Goal: Task Accomplishment & Management: Manage account settings

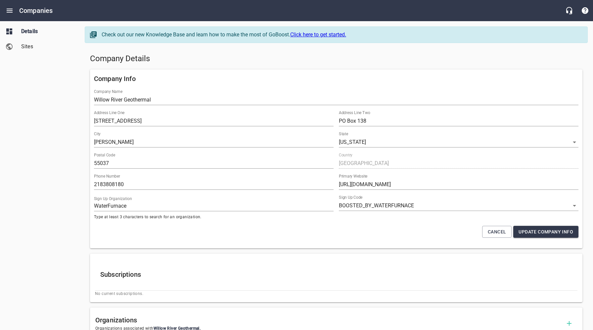
select select "[US_STATE]"
select select "5"
click at [410, 64] on div "Company Details" at bounding box center [336, 59] width 498 height 16
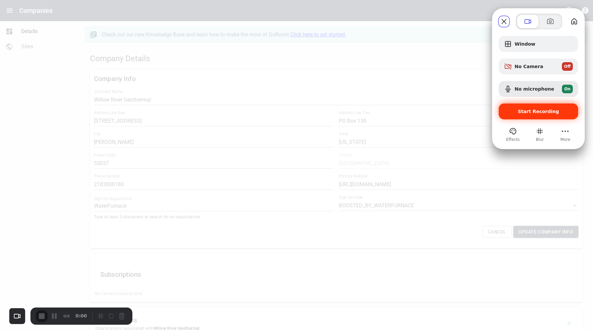
click at [512, 117] on div "Start Recording" at bounding box center [538, 112] width 79 height 16
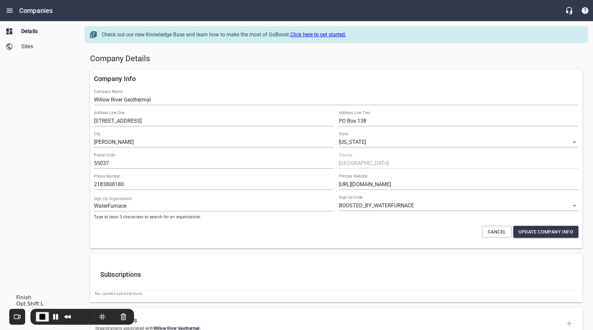
click at [42, 316] on span "End Recording" at bounding box center [42, 317] width 8 height 8
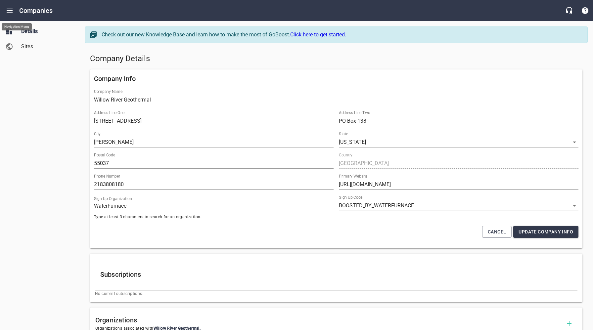
click at [9, 10] on icon "Open drawer" at bounding box center [10, 11] width 8 height 8
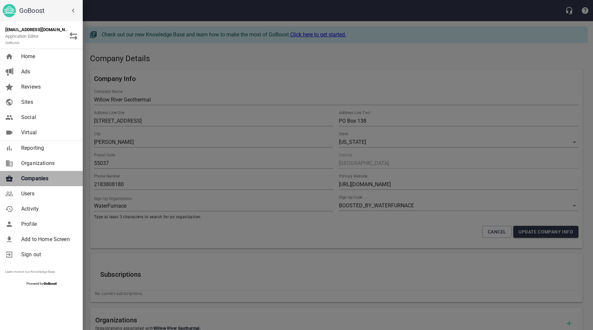
click at [30, 173] on link "Companies" at bounding box center [41, 178] width 83 height 15
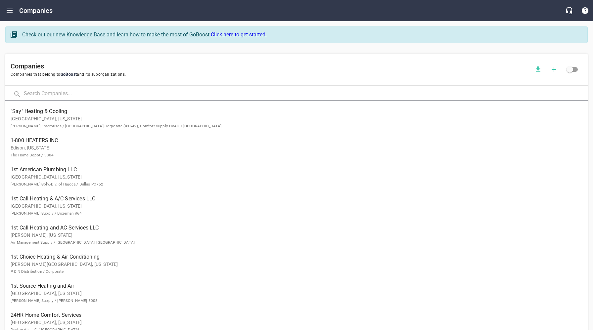
click at [57, 92] on input "text" at bounding box center [306, 94] width 564 height 14
type input "[PERSON_NAME]"
click button at bounding box center [0, 0] width 0 height 0
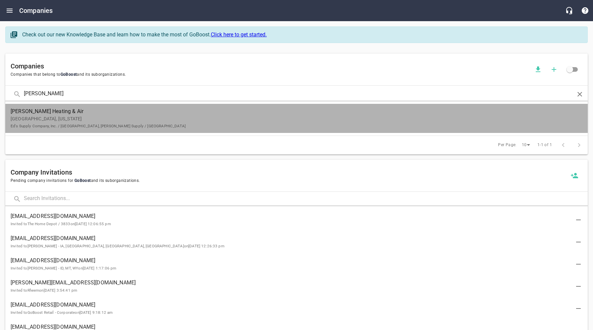
click at [57, 130] on link "[PERSON_NAME] Heating & Air Brighton, [US_STATE] Ed's Supply Company, Inc. / [G…" at bounding box center [296, 118] width 582 height 29
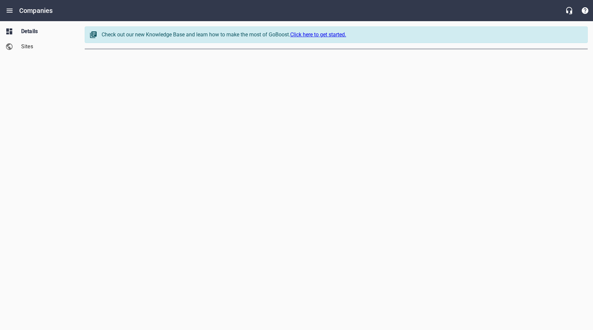
select select "[US_STATE]"
select select "4419"
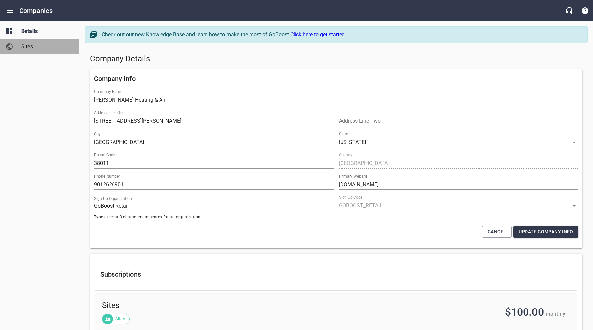
click at [18, 47] on link "Sites" at bounding box center [39, 46] width 79 height 15
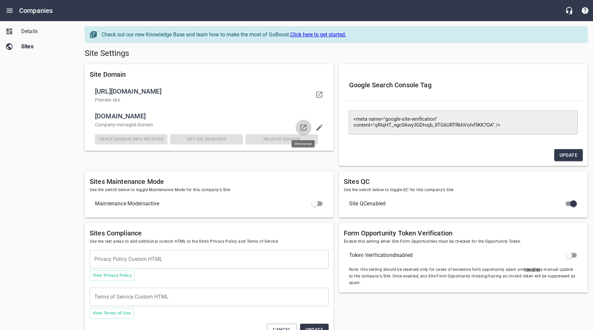
click at [303, 126] on icon at bounding box center [303, 128] width 8 height 8
click at [39, 154] on div "Details Sites" at bounding box center [40, 165] width 80 height 330
click at [29, 31] on span "Details" at bounding box center [46, 31] width 50 height 8
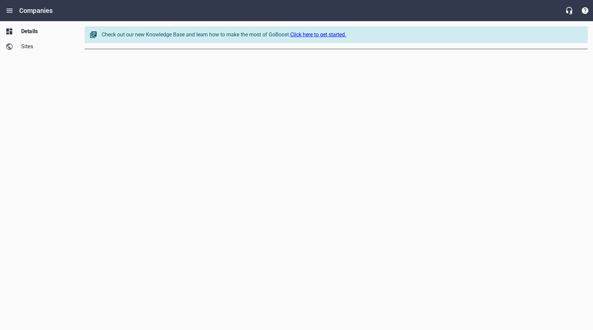
select select "[US_STATE]"
select select "4419"
